Goal: Transaction & Acquisition: Purchase product/service

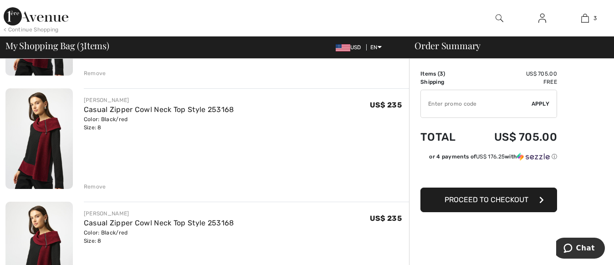
scroll to position [113, 0]
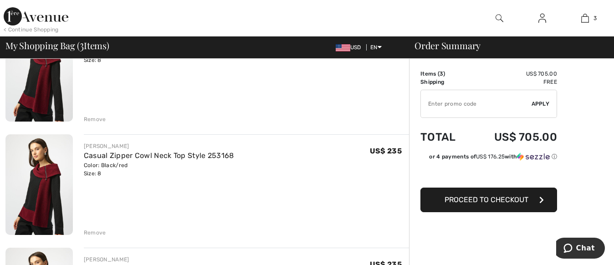
click at [497, 198] on span "Proceed to Checkout" at bounding box center [487, 199] width 84 height 9
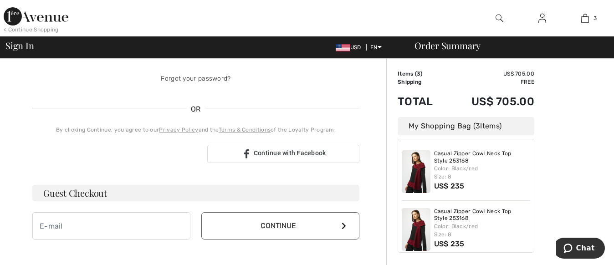
scroll to position [182, 0]
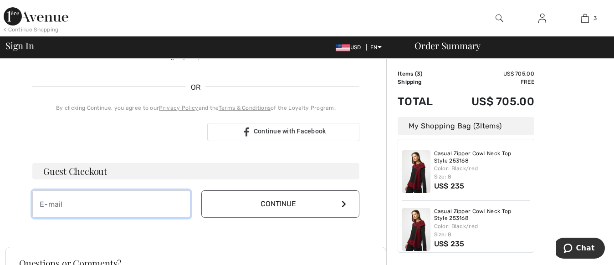
click at [82, 203] on input "email" at bounding box center [111, 203] width 158 height 27
type input "mklsexton@gmail.com"
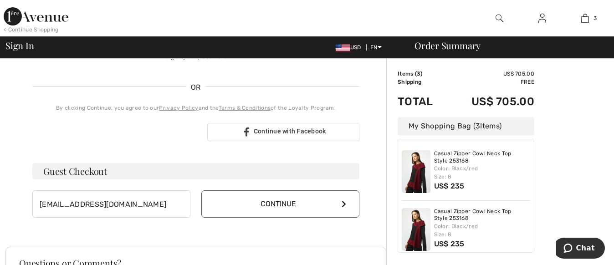
click at [307, 201] on button "Continue" at bounding box center [280, 203] width 158 height 27
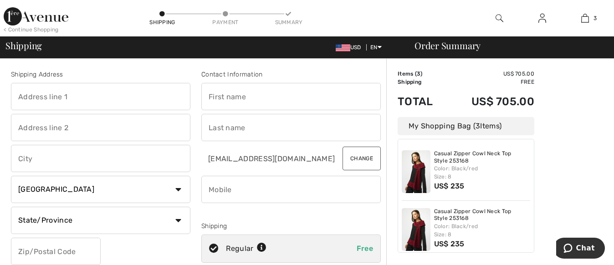
click at [253, 99] on input "text" at bounding box center [290, 96] width 179 height 27
type input "M K"
type input "Lerner-SExton"
click at [256, 187] on input "phone" at bounding box center [290, 189] width 179 height 27
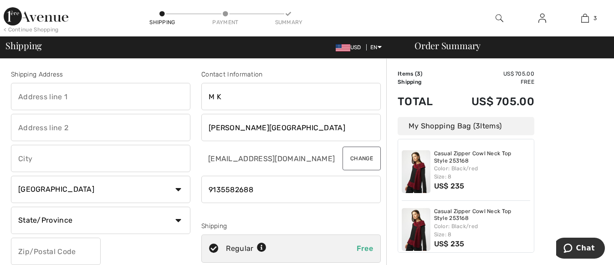
type input "9135582688"
click at [75, 90] on input "text" at bounding box center [100, 96] width 179 height 27
click at [244, 129] on input "Lerner-SExton" at bounding box center [290, 127] width 179 height 27
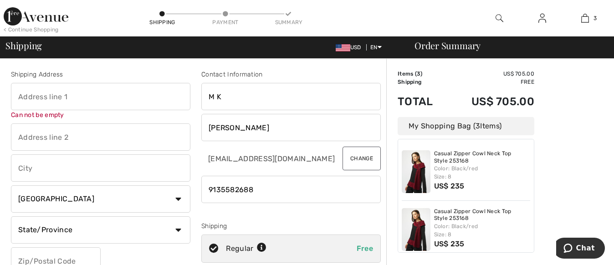
type input "Lerner-Sexton"
click at [82, 99] on input "text" at bounding box center [100, 96] width 179 height 27
type input "12034 S Greenwood St."
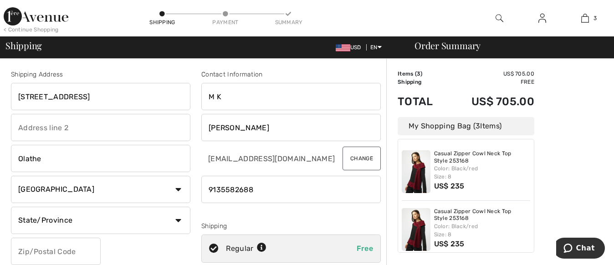
type input "Olathe"
click at [179, 221] on select "State/Province Alberta British Columbia Manitoba New Brunswick Newfoundland and…" at bounding box center [100, 220] width 179 height 27
click at [159, 263] on div "Shipping Address 12034 S Greenwood St. Olathe Country Canada United States Afgh…" at bounding box center [100, 184] width 190 height 229
click at [25, 220] on select "State/Province Alberta British Columbia Manitoba New Brunswick Newfoundland and…" at bounding box center [100, 220] width 179 height 27
click at [82, 230] on select "State/Province Alberta British Columbia Manitoba New Brunswick Newfoundland and…" at bounding box center [100, 220] width 179 height 27
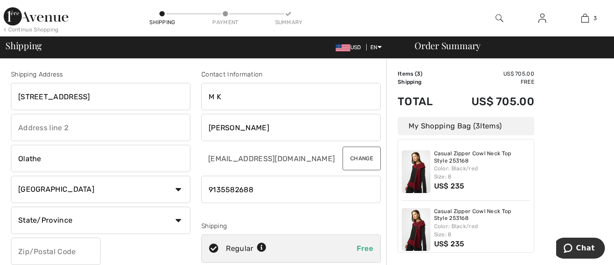
click at [44, 255] on input "text" at bounding box center [56, 251] width 90 height 27
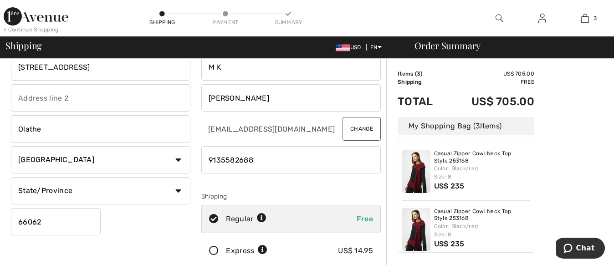
scroll to position [46, 0]
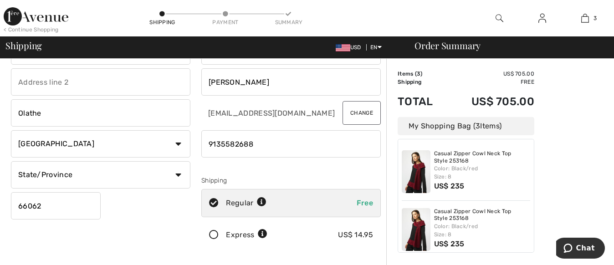
type input "66062"
click at [69, 176] on select "State/Province Alberta British Columbia Manitoba New Brunswick Newfoundland and…" at bounding box center [100, 174] width 179 height 27
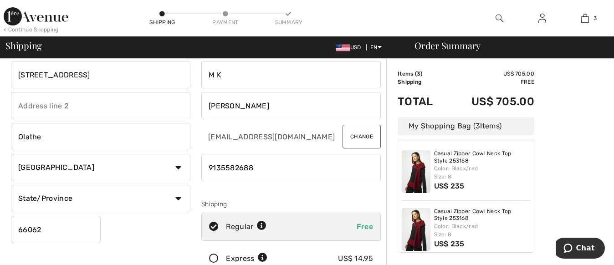
scroll to position [0, 0]
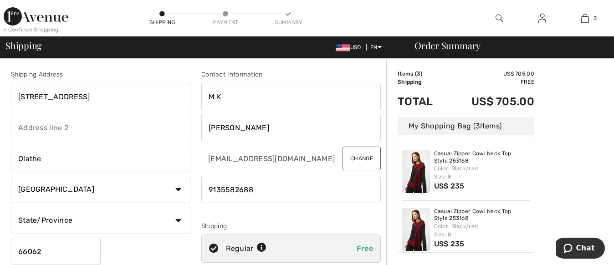
click at [177, 221] on select "State/Province Alberta British Columbia Manitoba New Brunswick Newfoundland and…" at bounding box center [100, 220] width 179 height 27
click at [67, 223] on select "State/Province Alberta British Columbia Manitoba New Brunswick Newfoundland and…" at bounding box center [100, 220] width 179 height 27
click at [178, 193] on select "Country Canada United States Afghanistan Aland Islands Albania Algeria American…" at bounding box center [100, 189] width 179 height 27
click at [11, 176] on select "Country Canada United States Afghanistan Aland Islands Albania Algeria American…" at bounding box center [100, 189] width 179 height 27
click at [175, 190] on select "Country Canada United States Afghanistan Aland Islands Albania Algeria American…" at bounding box center [100, 189] width 179 height 27
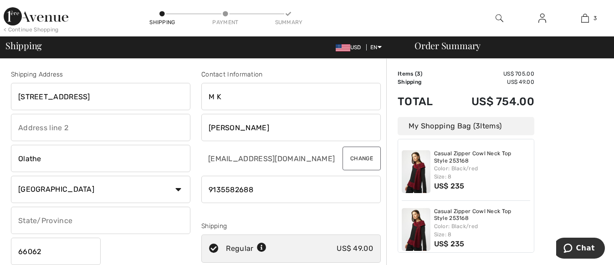
select select "US"
click at [11, 176] on select "Country Canada United States Afghanistan Aland Islands Albania Algeria American…" at bounding box center [100, 189] width 179 height 27
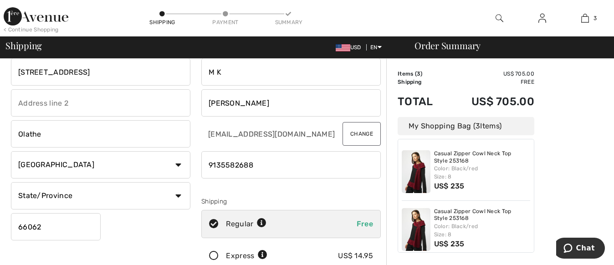
scroll to position [46, 0]
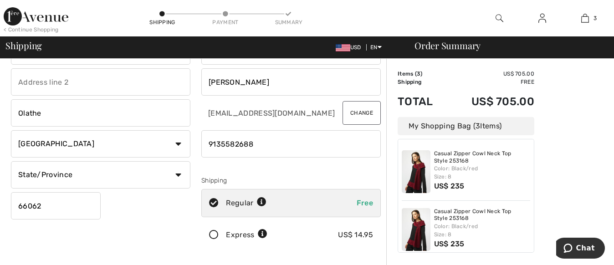
click at [177, 179] on select "State/Province Alabama Alaska American Samoa Arizona Arkansas California Colora…" at bounding box center [100, 174] width 179 height 27
select select "KS"
click at [11, 161] on select "State/Province Alabama Alaska American Samoa Arizona Arkansas California Colora…" at bounding box center [100, 174] width 179 height 27
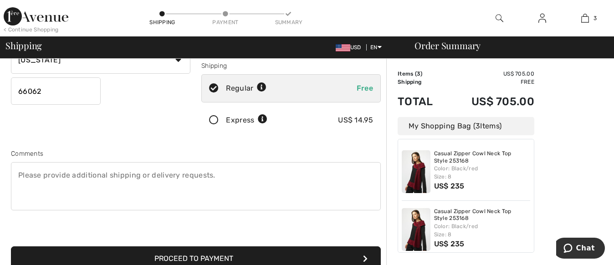
scroll to position [182, 0]
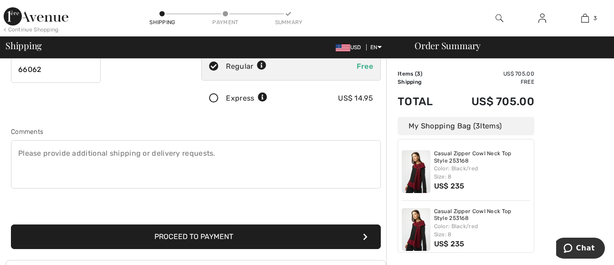
click at [173, 233] on button "Proceed to Payment" at bounding box center [196, 237] width 370 height 25
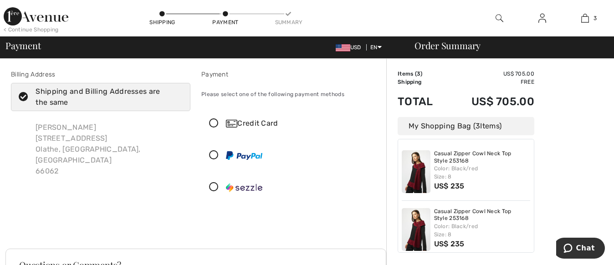
click at [214, 125] on icon at bounding box center [214, 124] width 24 height 10
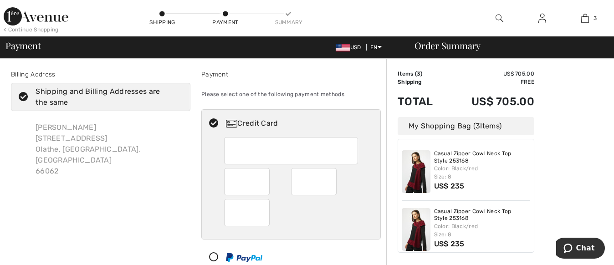
click at [230, 149] on div at bounding box center [291, 150] width 134 height 27
click at [243, 126] on div "Credit Card" at bounding box center [300, 123] width 148 height 11
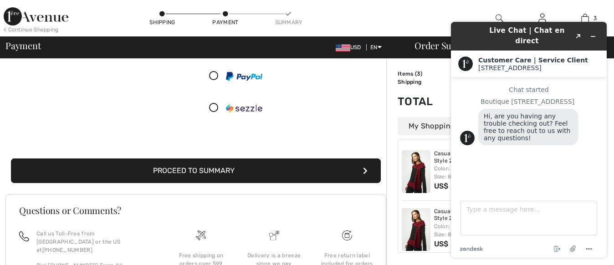
scroll to position [182, 0]
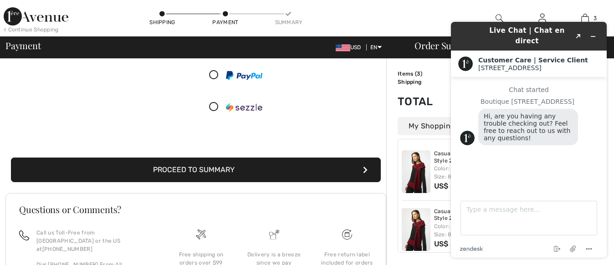
click at [276, 172] on button "Proceed to Summary" at bounding box center [196, 170] width 370 height 25
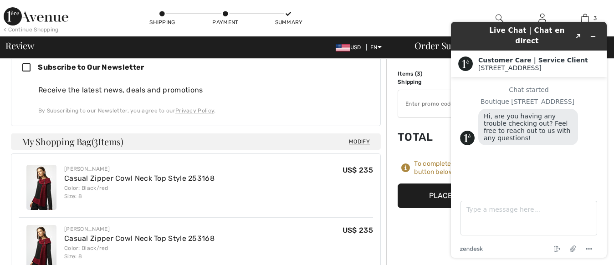
scroll to position [410, 0]
click at [425, 81] on td "Shipping" at bounding box center [422, 82] width 49 height 8
click at [596, 33] on icon "Minimize widget" at bounding box center [593, 36] width 6 height 6
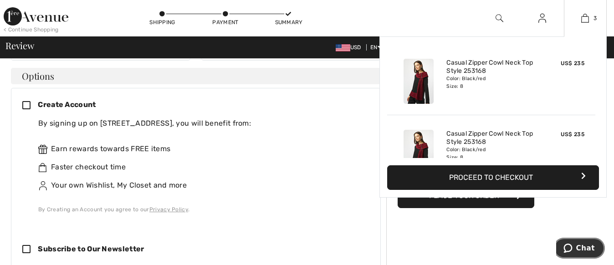
scroll to position [228, 0]
click at [585, 134] on div "US$ 235" at bounding box center [564, 152] width 48 height 52
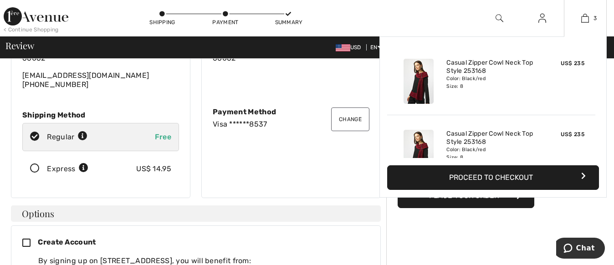
scroll to position [91, 0]
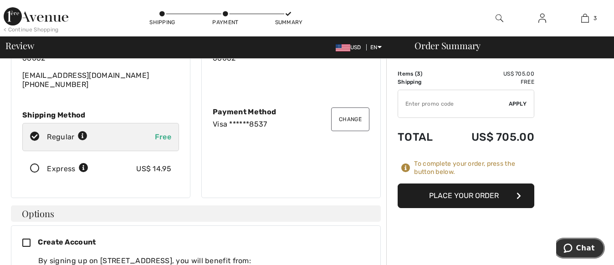
click at [568, 250] on icon "Chat" at bounding box center [567, 248] width 9 height 9
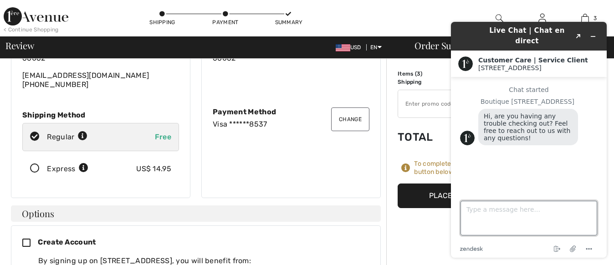
click at [463, 210] on textarea "Type a message here..." at bounding box center [528, 218] width 137 height 35
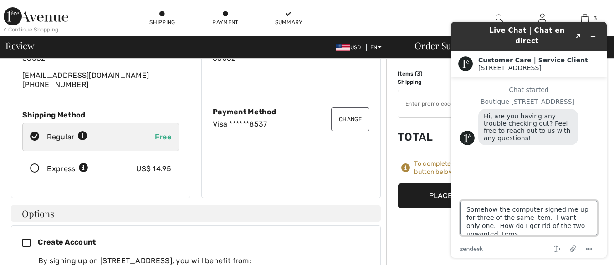
type textarea "Somehow the computer signed me up for three of the same item. I want only one. …"
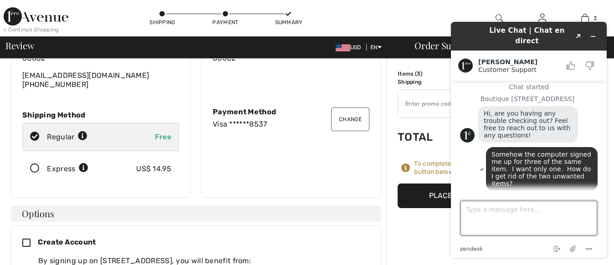
scroll to position [88, 0]
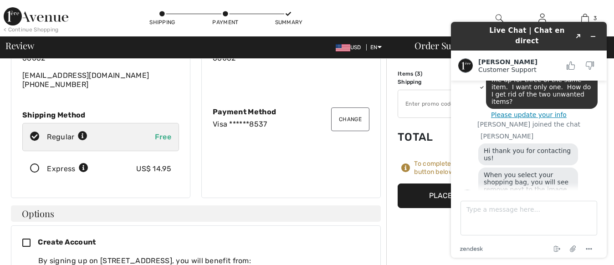
click at [587, 20] on div "Live Chat | Chat en direct Created with Sketch. Adelina Customer Support Custom…" at bounding box center [529, 140] width 170 height 251
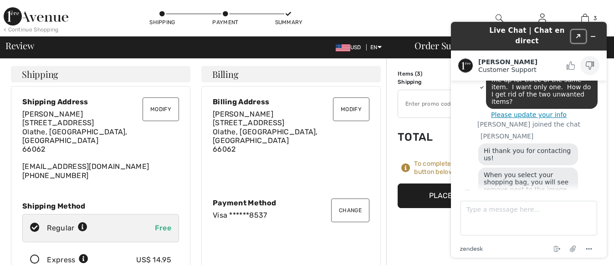
drag, startPoint x: 571, startPoint y: 30, endPoint x: 583, endPoint y: 52, distance: 25.3
click at [583, 52] on div "Live Chat | Chat en direct Created with Sketch. Adelina Customer Support Custom…" at bounding box center [529, 140] width 156 height 236
click at [579, 34] on button "Created with Sketch." at bounding box center [578, 36] width 15 height 13
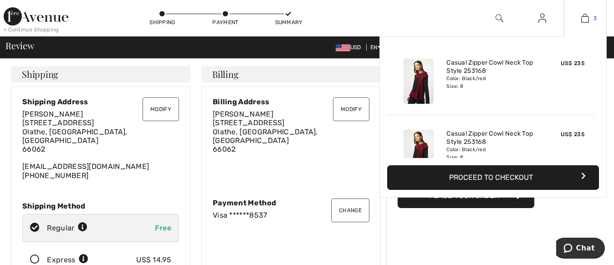
click at [583, 18] on img at bounding box center [585, 18] width 8 height 11
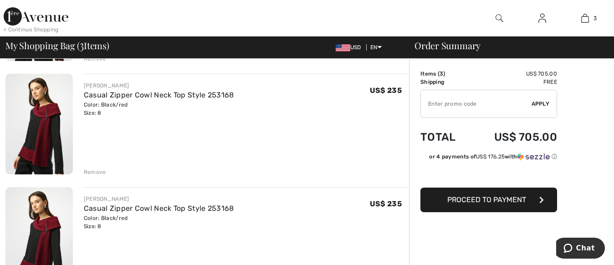
scroll to position [228, 0]
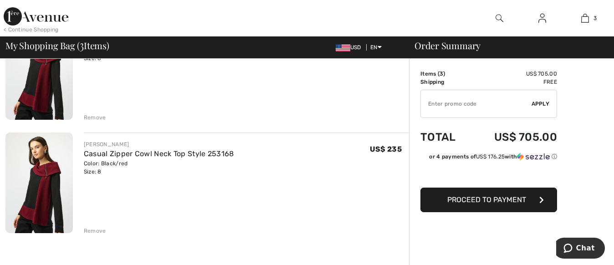
click at [89, 232] on div "Remove" at bounding box center [95, 231] width 22 height 8
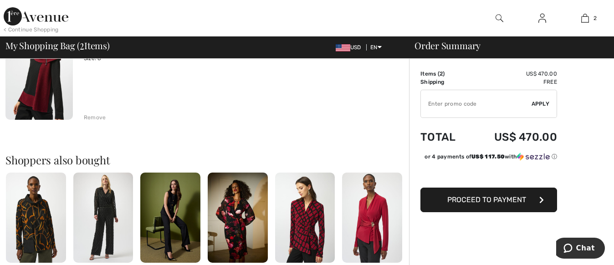
click at [90, 117] on div "Remove" at bounding box center [95, 117] width 22 height 8
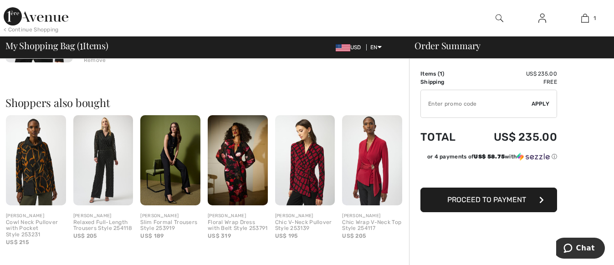
scroll to position [0, 0]
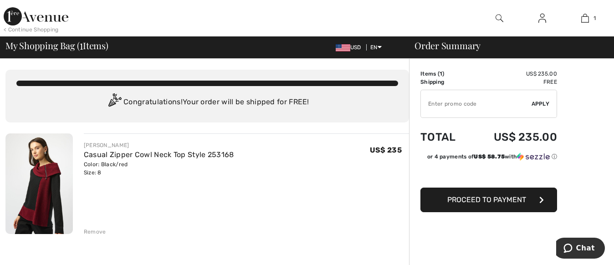
click at [500, 200] on span "Proceed to Payment" at bounding box center [486, 199] width 79 height 9
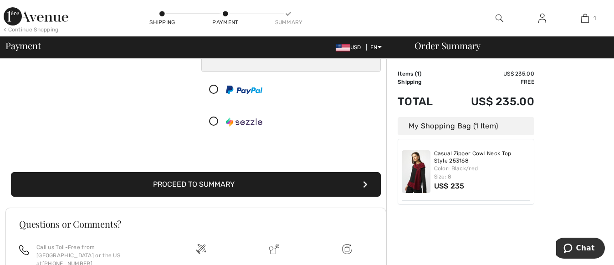
scroll to position [182, 0]
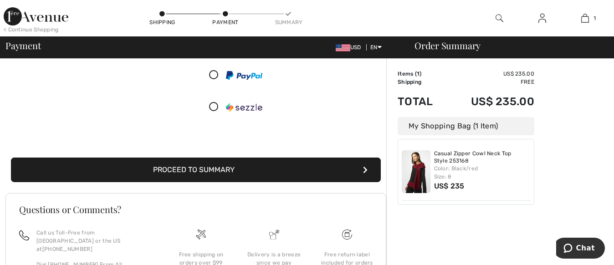
click at [271, 171] on button "Proceed to Summary" at bounding box center [196, 170] width 370 height 25
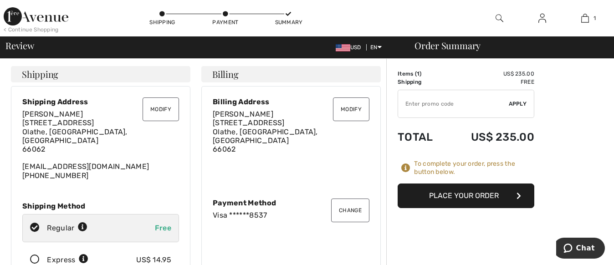
click at [466, 193] on button "Place Your Order" at bounding box center [466, 196] width 137 height 25
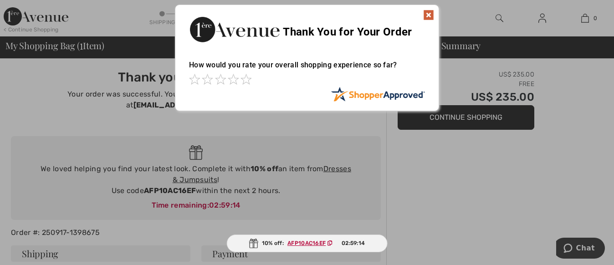
click at [430, 13] on img at bounding box center [428, 15] width 11 height 11
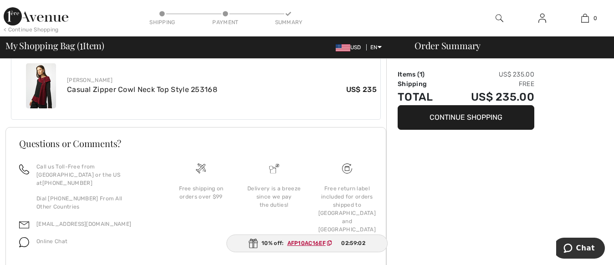
scroll to position [369, 0]
